Goal: Information Seeking & Learning: Learn about a topic

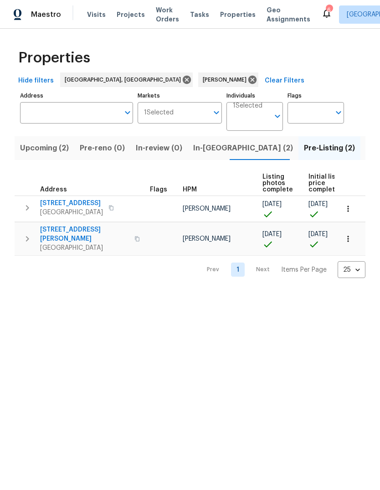
click at [212, 152] on span "In-reno (2)" at bounding box center [243, 148] width 100 height 13
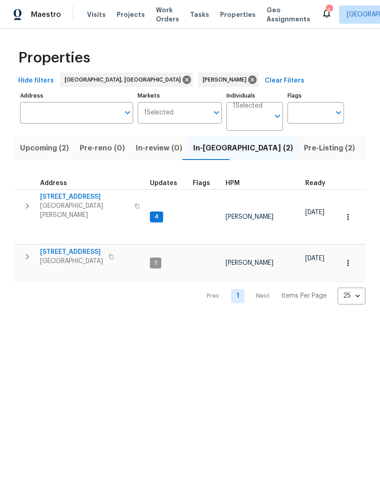
click at [75, 248] on span "2898 Mossy Brink Ct" at bounding box center [71, 252] width 63 height 9
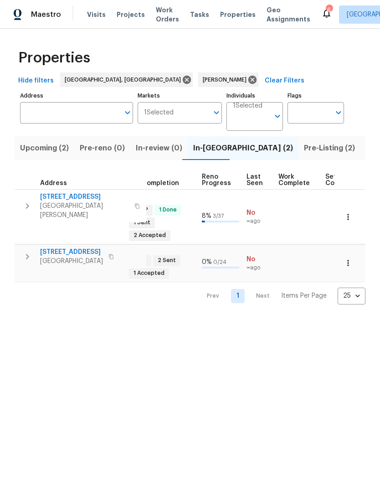
scroll to position [0, 359]
click at [304, 145] on span "Pre-Listing (2)" at bounding box center [329, 148] width 51 height 13
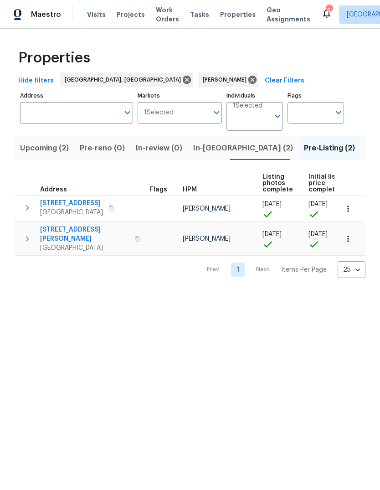
click at [68, 204] on span "5326 Elmwood Ln" at bounding box center [71, 203] width 63 height 9
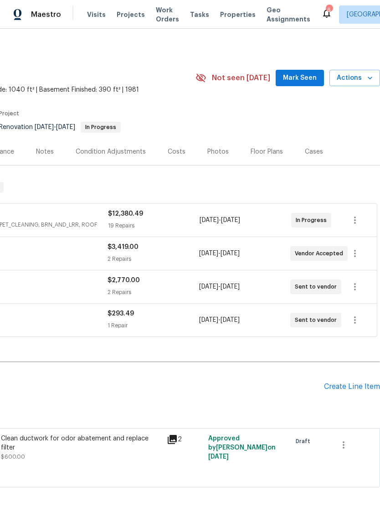
scroll to position [0, 135]
click at [272, 154] on div "Floor Plans" at bounding box center [267, 151] width 32 height 9
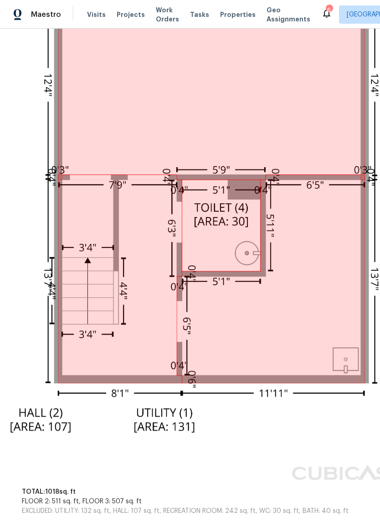
scroll to position [277, 73]
click at [305, 347] on img at bounding box center [185, 206] width 448 height 560
click at [286, 433] on img at bounding box center [185, 206] width 448 height 560
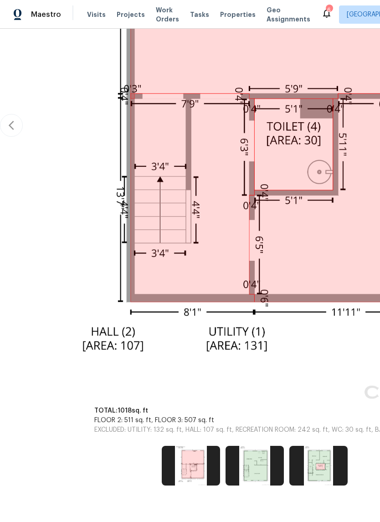
scroll to position [358, 0]
click at [260, 476] on img at bounding box center [255, 465] width 58 height 39
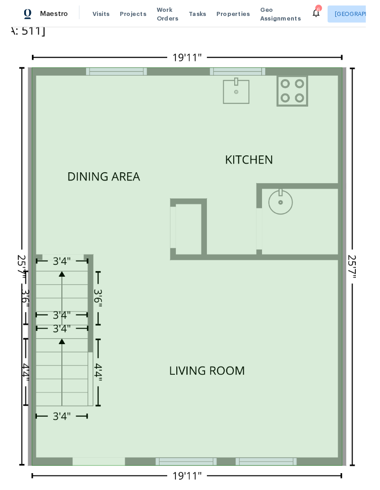
scroll to position [0, 0]
